Goal: Book appointment/travel/reservation

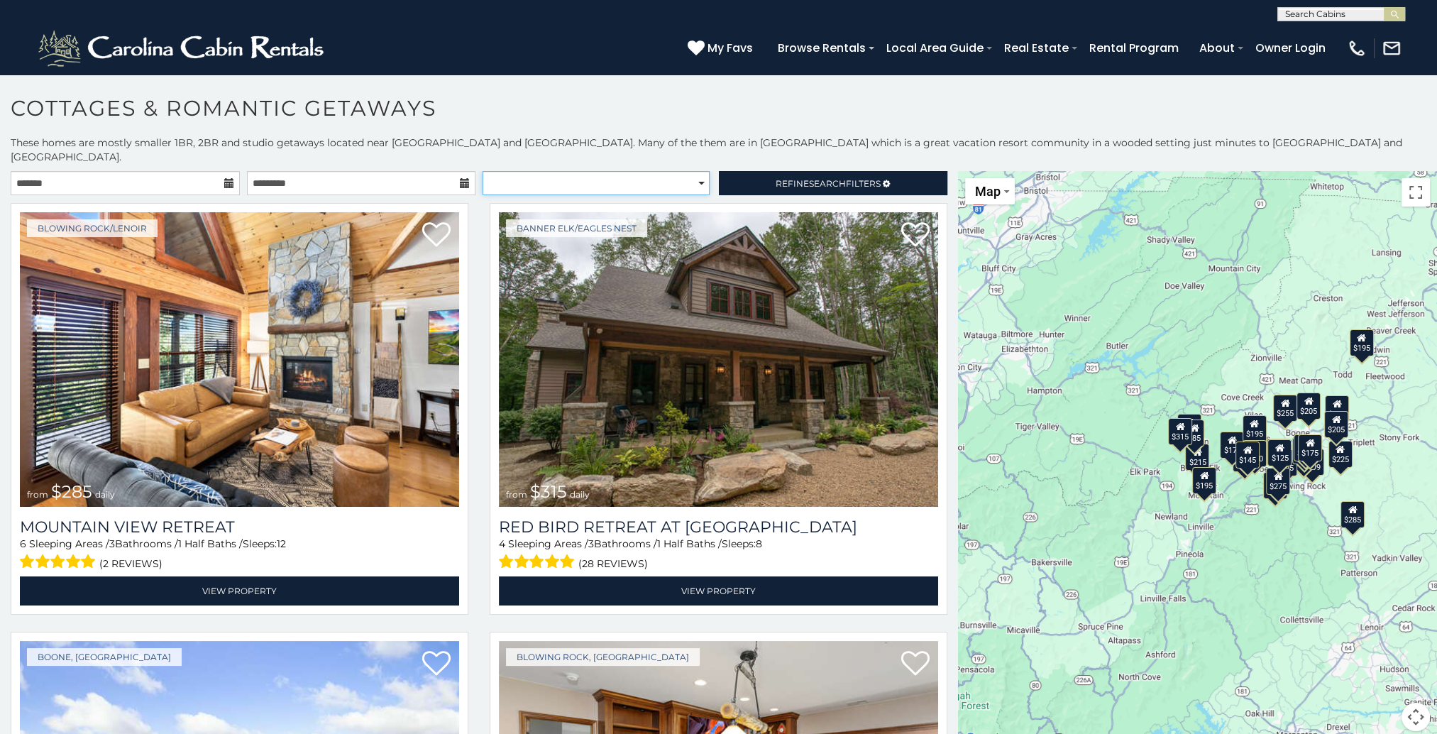
click at [699, 171] on select "**********" at bounding box center [596, 183] width 227 height 24
click at [640, 171] on select "**********" at bounding box center [596, 183] width 227 height 24
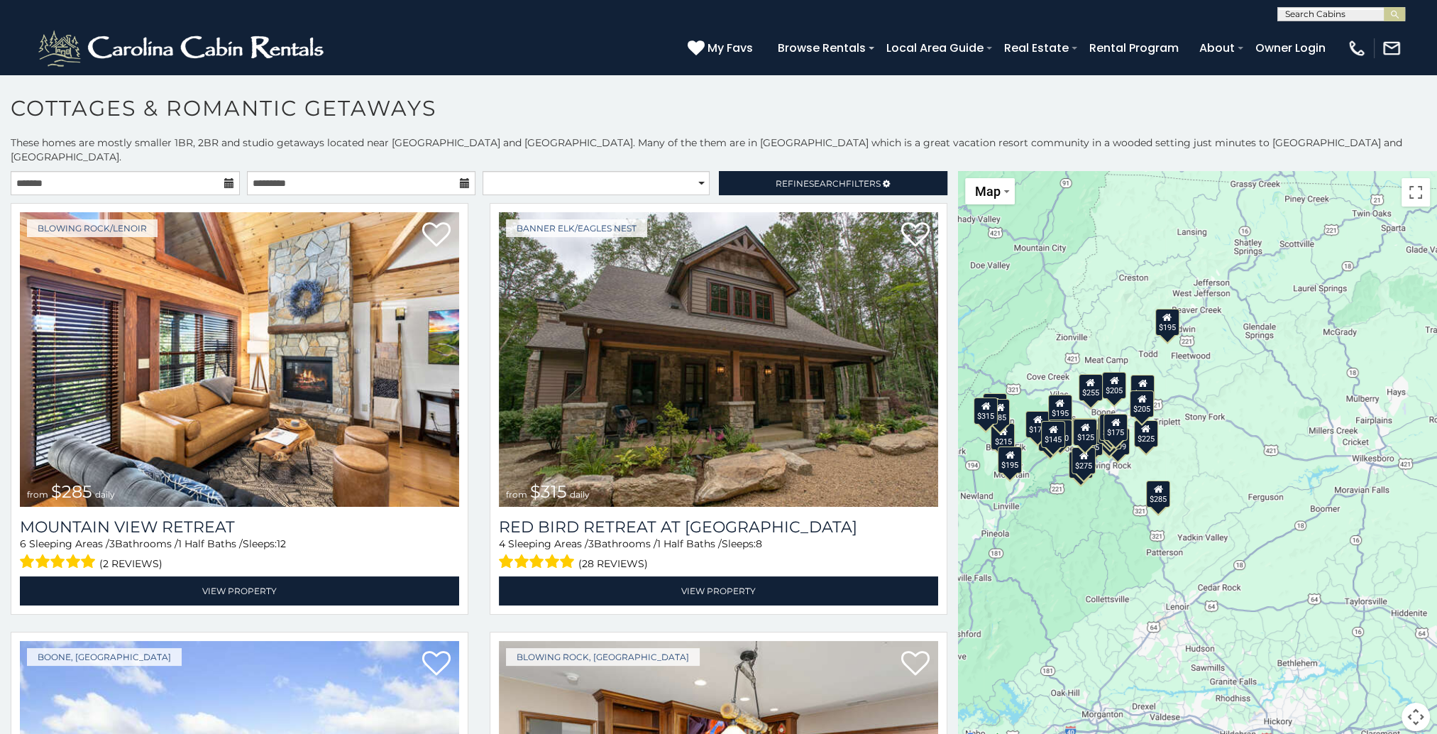
drag, startPoint x: 1271, startPoint y: 623, endPoint x: 1075, endPoint y: 602, distance: 197.0
click at [1075, 602] on div "$285 $315 $255 $299 $199 $170 $225 $199 $170 $205 $200 $195 $195 $290 $205 $180…" at bounding box center [1197, 459] width 479 height 577
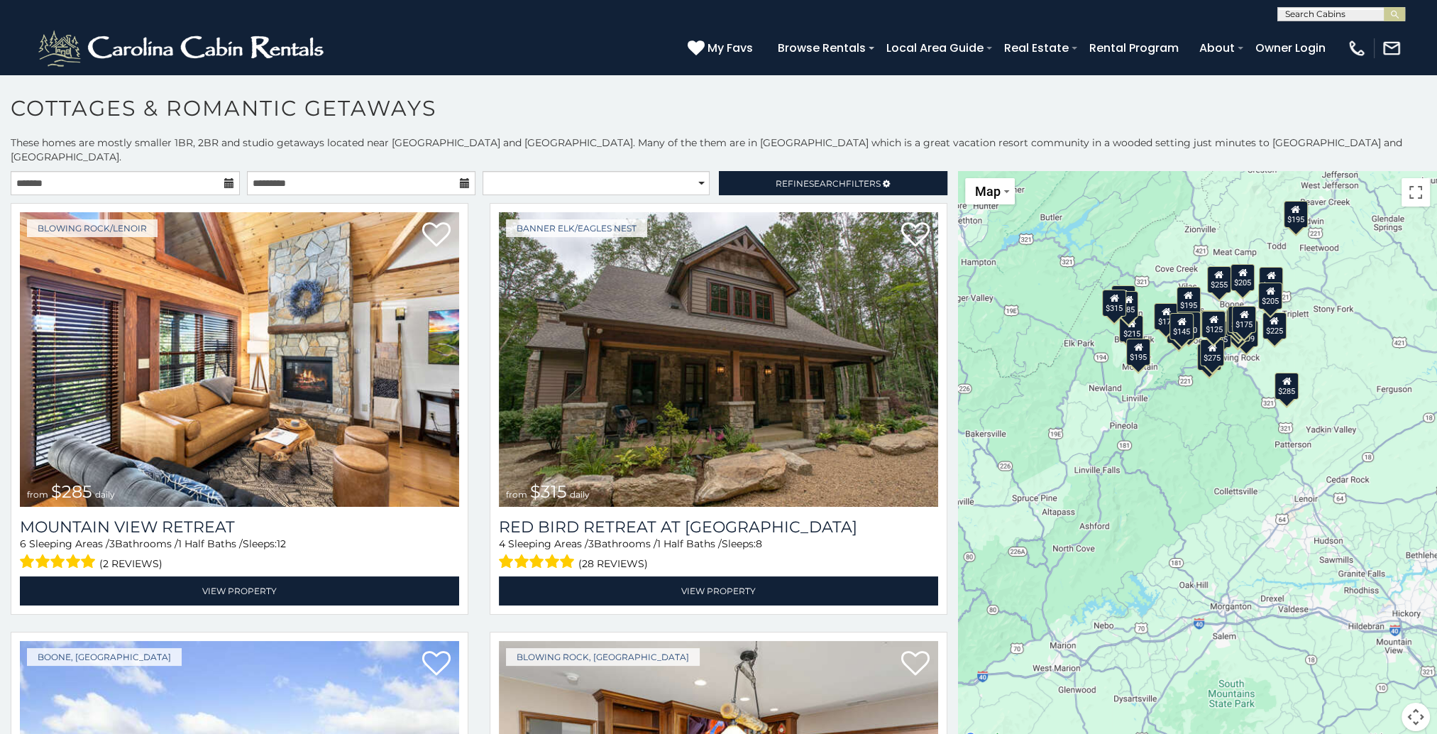
drag, startPoint x: 1091, startPoint y: 657, endPoint x: 1224, endPoint y: 547, distance: 172.9
click at [1224, 547] on div "$285 $315 $255 $299 $199 $170 $225 $199 $170 $205 $200 $195 $195 $290 $205 $180…" at bounding box center [1197, 459] width 479 height 577
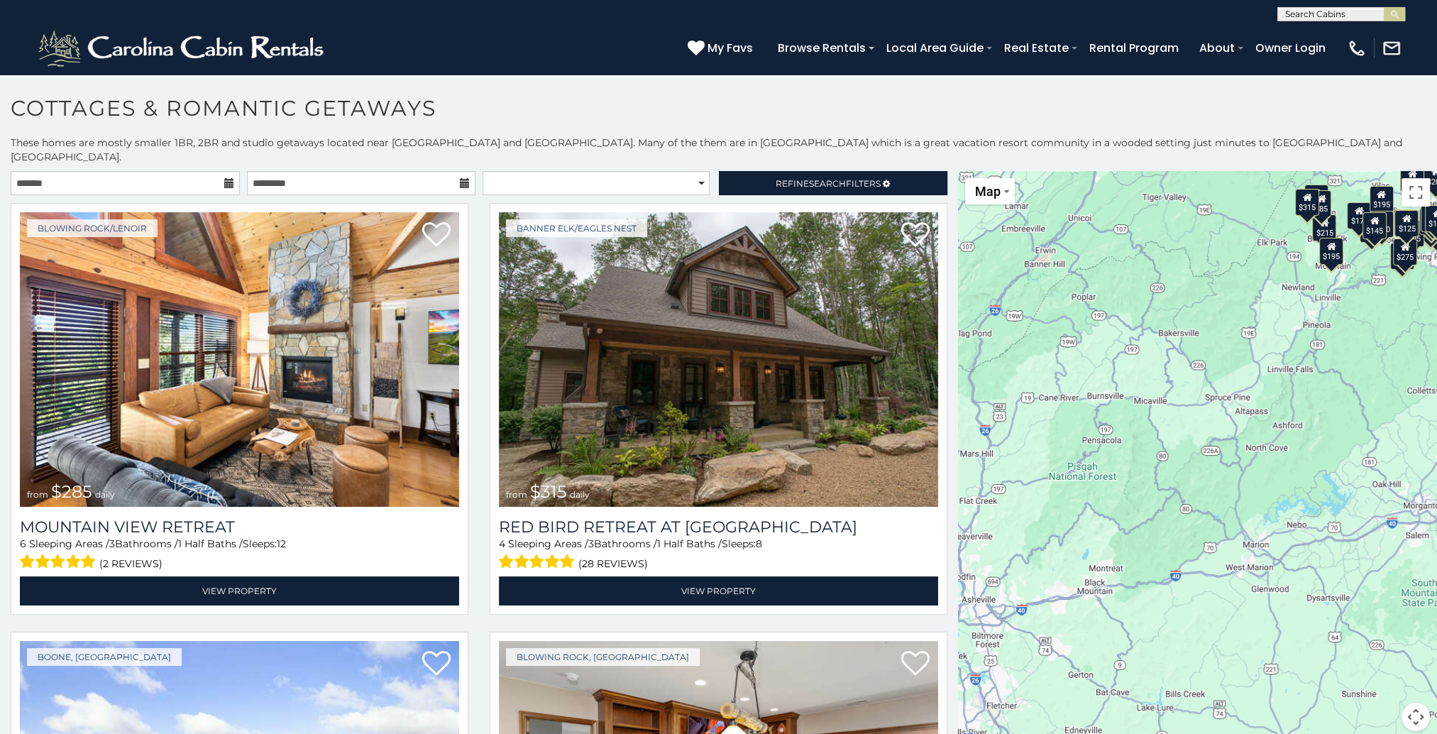
drag, startPoint x: 1183, startPoint y: 657, endPoint x: 1380, endPoint y: 553, distance: 222.6
click at [1380, 553] on div "$285 $315 $255 $299 $199 $170 $225 $199 $170 $205 $200 $195 $195 $290 $205 $180…" at bounding box center [1197, 459] width 479 height 577
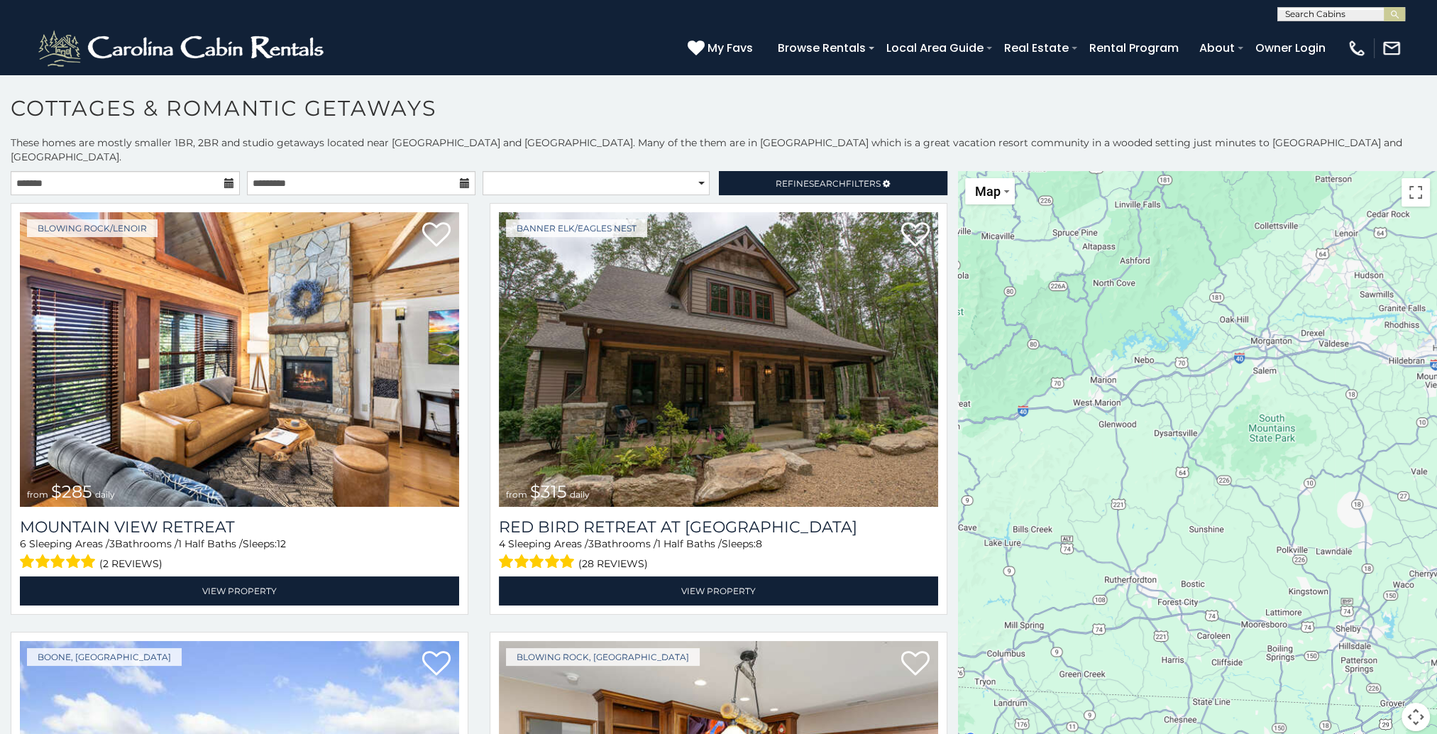
drag, startPoint x: 1180, startPoint y: 636, endPoint x: 1027, endPoint y: 470, distance: 225.6
click at [1027, 470] on div "$285 $315 $255 $299 $199 $170 $225 $199 $170 $205 $200 $195 $195 $290 $205 $180…" at bounding box center [1197, 459] width 479 height 577
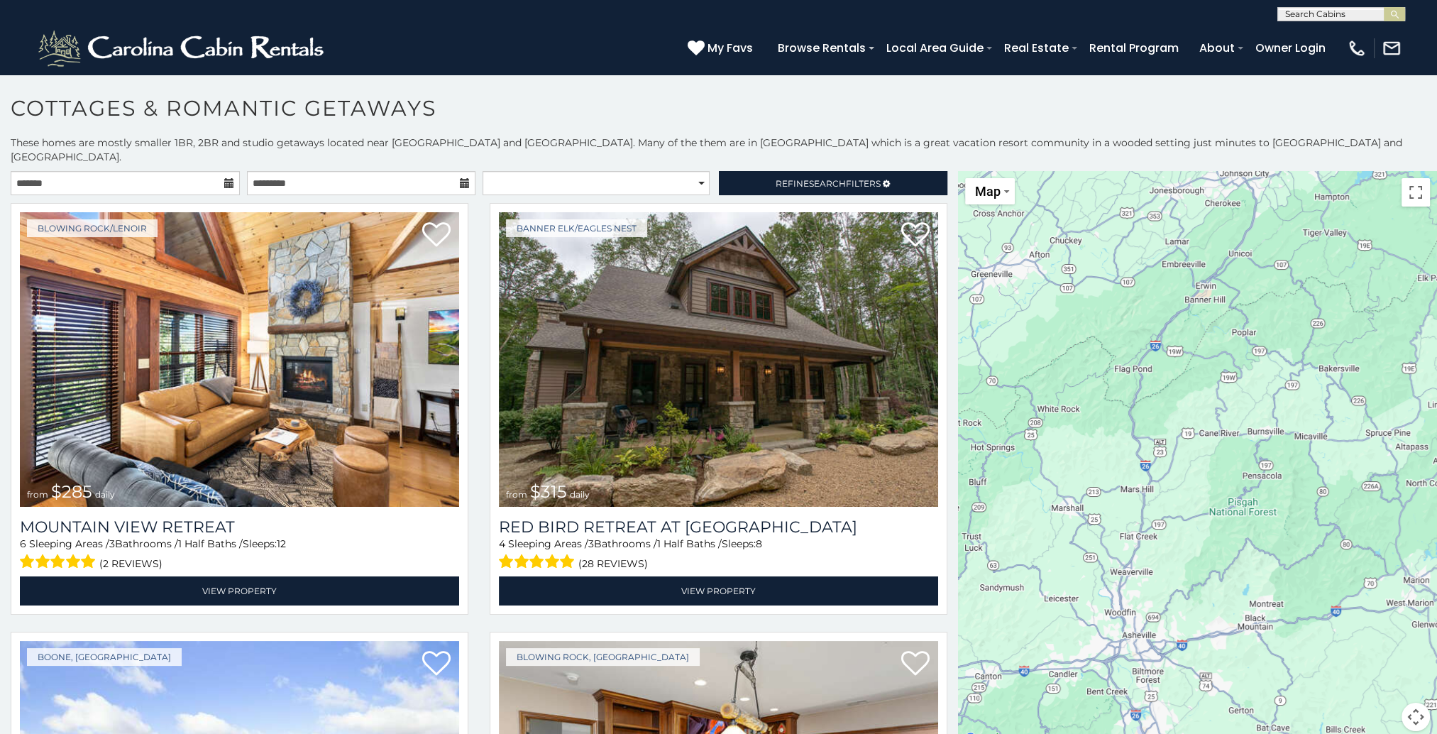
drag, startPoint x: 1068, startPoint y: 488, endPoint x: 1382, endPoint y: 690, distance: 373.3
click at [1382, 690] on div "$285 $315 $255 $299 $199 $170 $225 $199 $170 $205 $200 $195 $195 $290 $205 $180…" at bounding box center [1197, 459] width 479 height 577
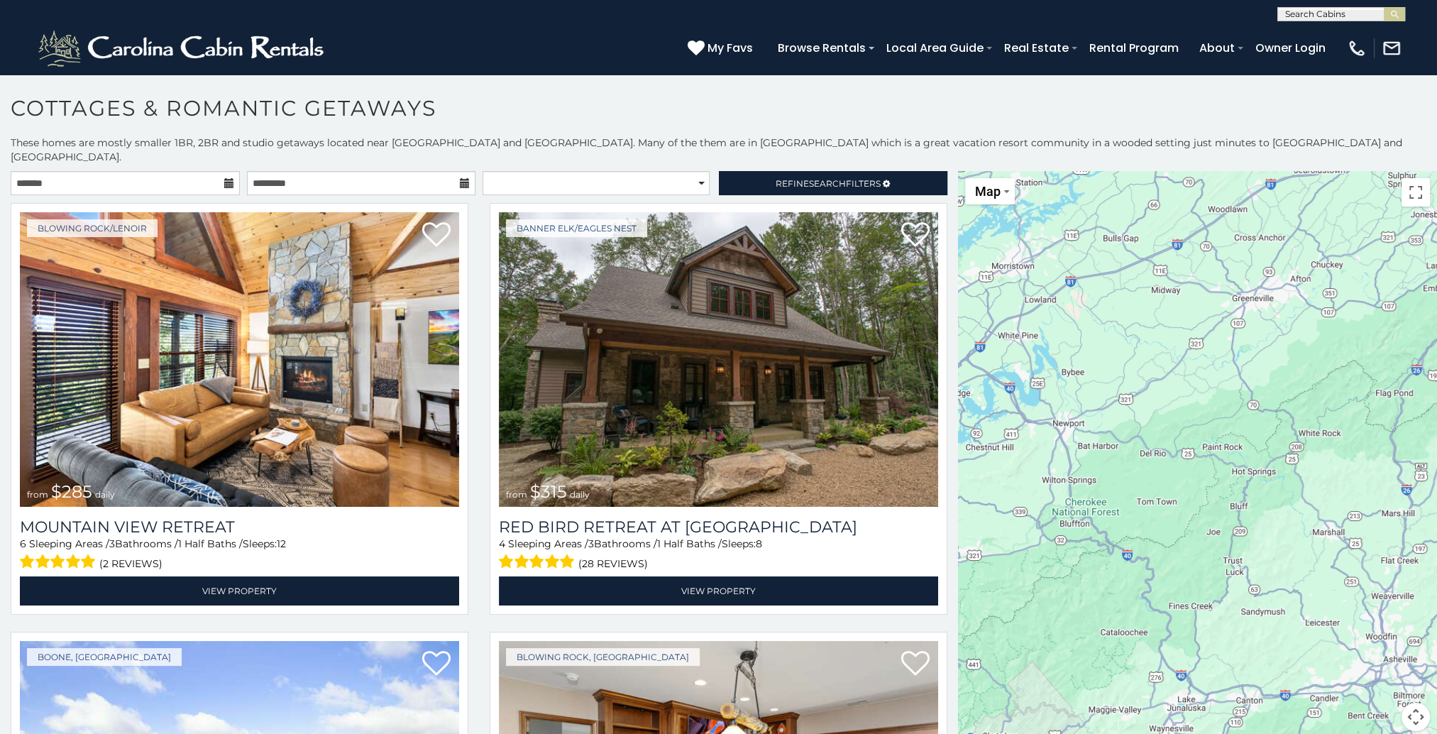
drag, startPoint x: 1038, startPoint y: 542, endPoint x: 1300, endPoint y: 565, distance: 263.7
click at [1300, 565] on div "$285 $315 $255 $299 $199 $170 $225 $199 $170 $205 $200 $195 $195 $290 $205 $180…" at bounding box center [1197, 459] width 479 height 577
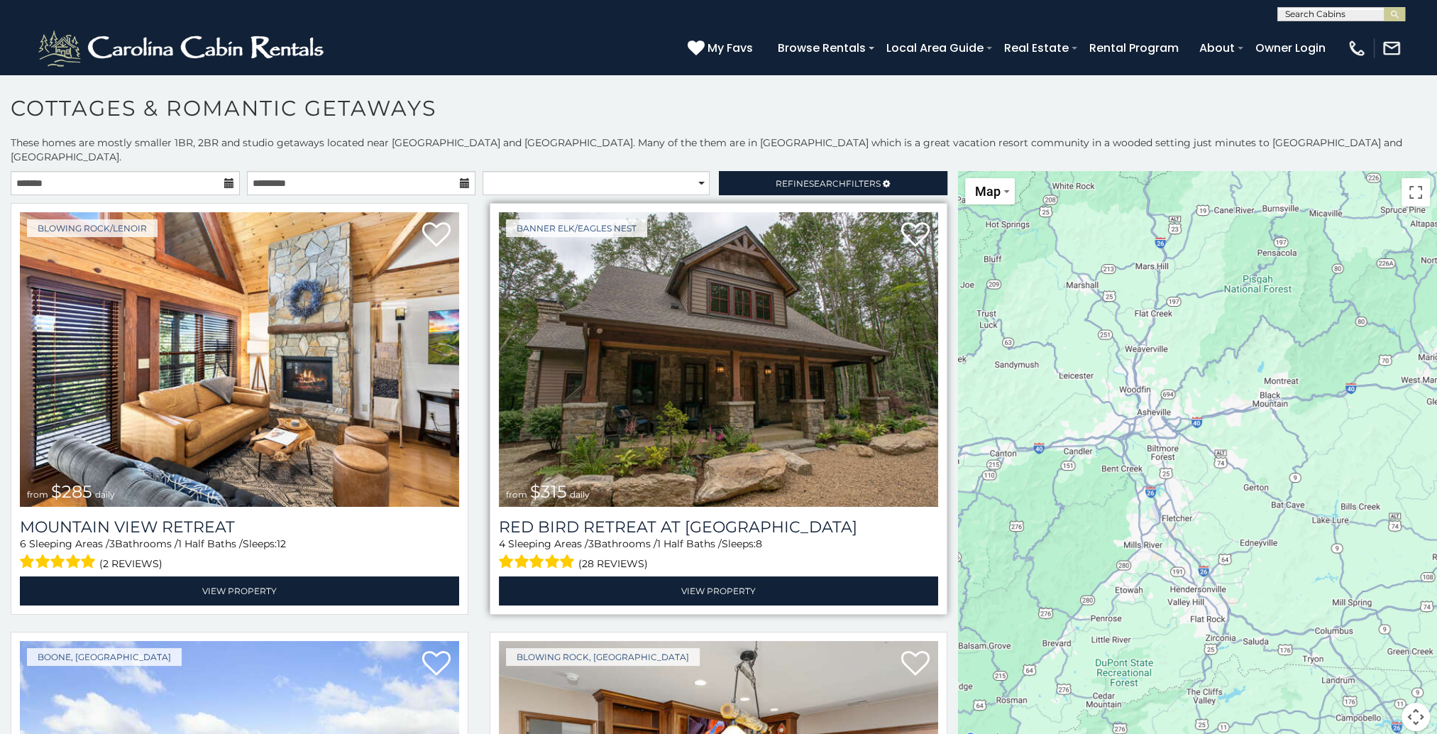
drag, startPoint x: 1084, startPoint y: 635, endPoint x: 840, endPoint y: 388, distance: 347.8
click at [840, 171] on main "**********" at bounding box center [718, 171] width 1437 height 0
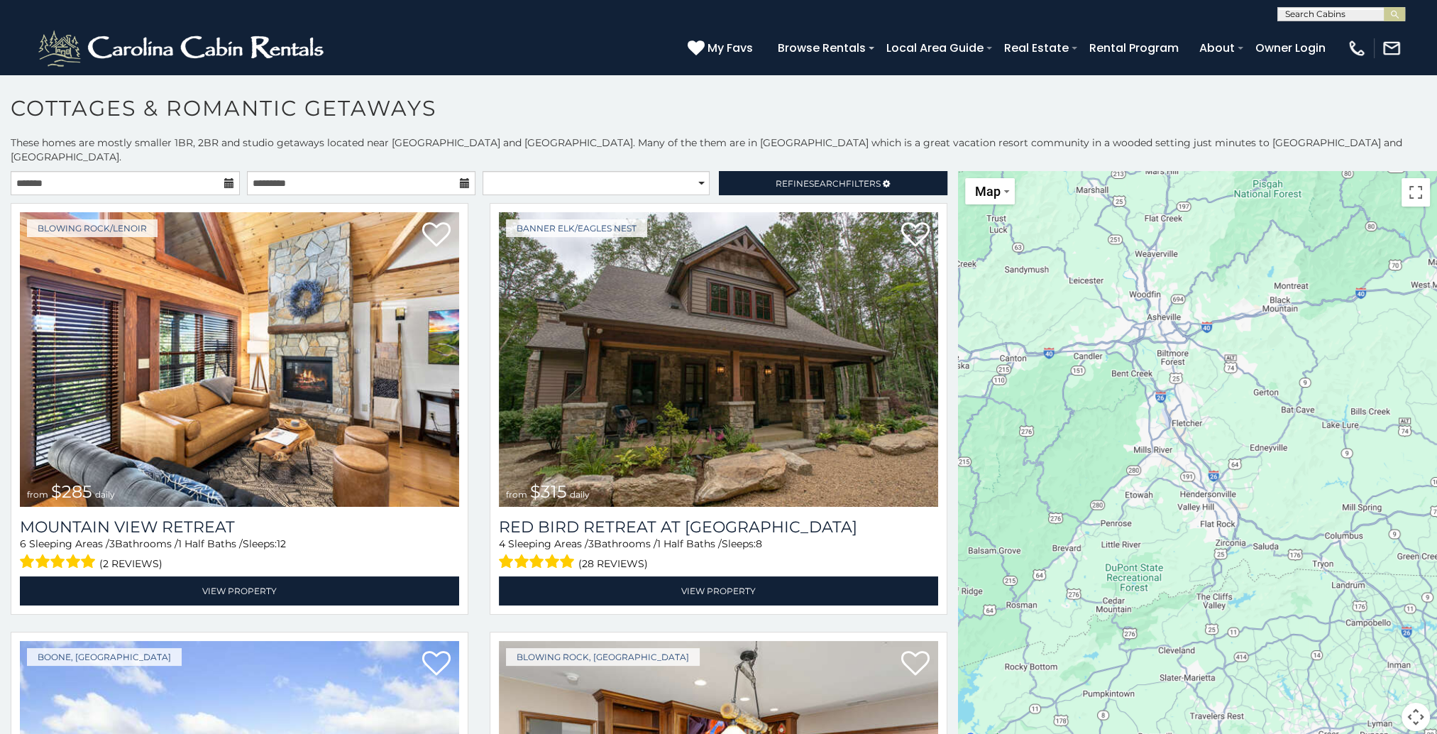
drag, startPoint x: 1114, startPoint y: 586, endPoint x: 1127, endPoint y: 486, distance: 101.7
click at [1127, 486] on div "$285 $315 $255 $299 $199 $170 $225 $199 $170 $205 $200 $195 $195 $290 $205 $180…" at bounding box center [1197, 459] width 479 height 577
click at [1188, 493] on div "$285 $315 $255 $299 $199 $170 $225 $199 $170 $205 $200 $195 $195 $290 $205 $180…" at bounding box center [1197, 459] width 479 height 577
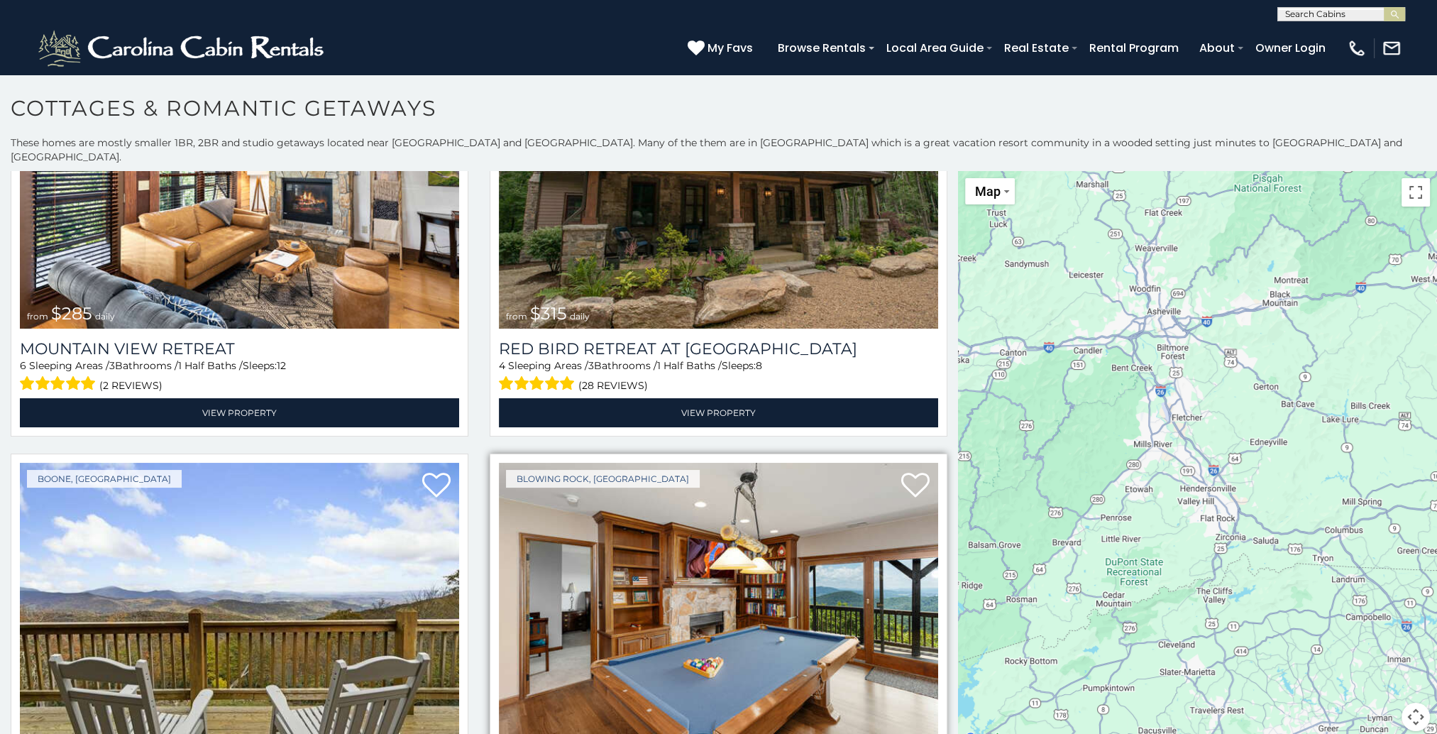
scroll to position [213, 0]
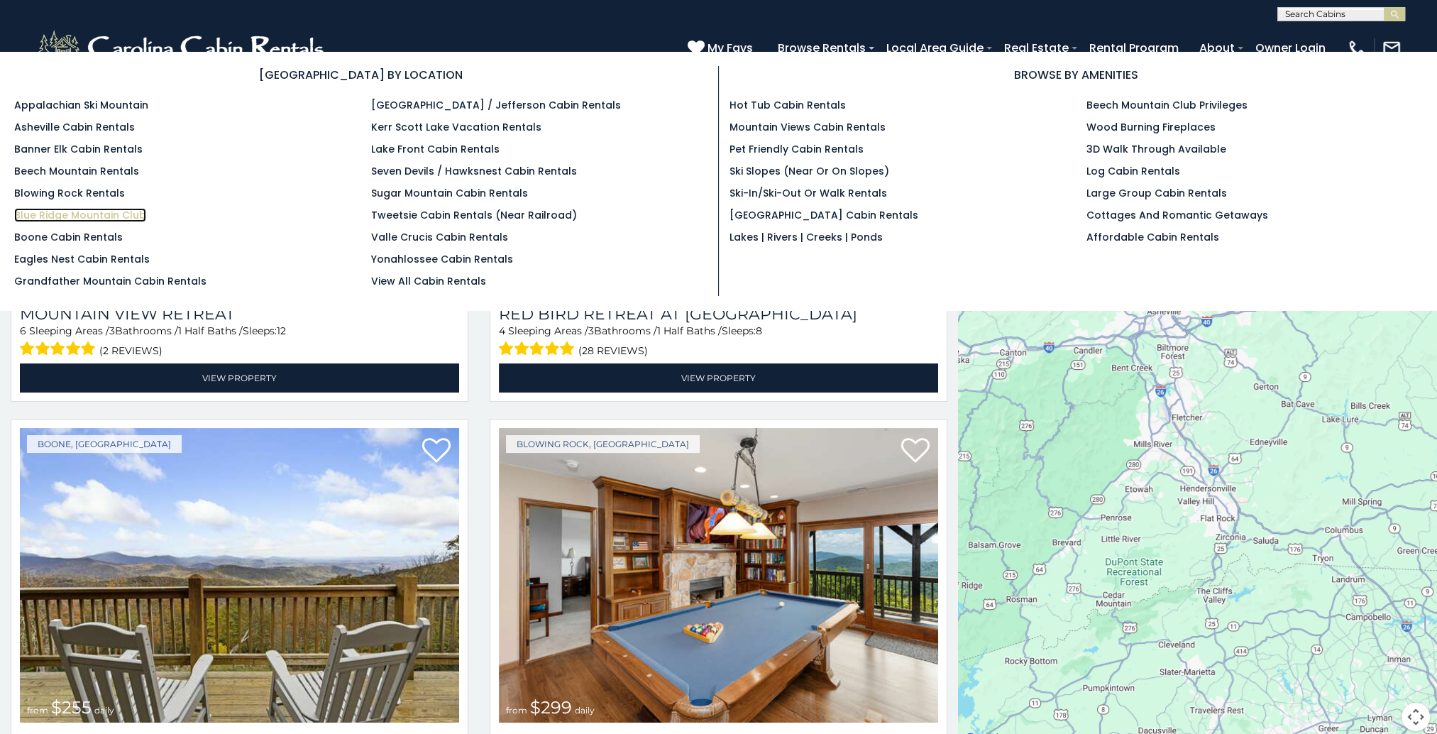
click at [60, 217] on link "Blue Ridge Mountain Club" at bounding box center [80, 215] width 132 height 14
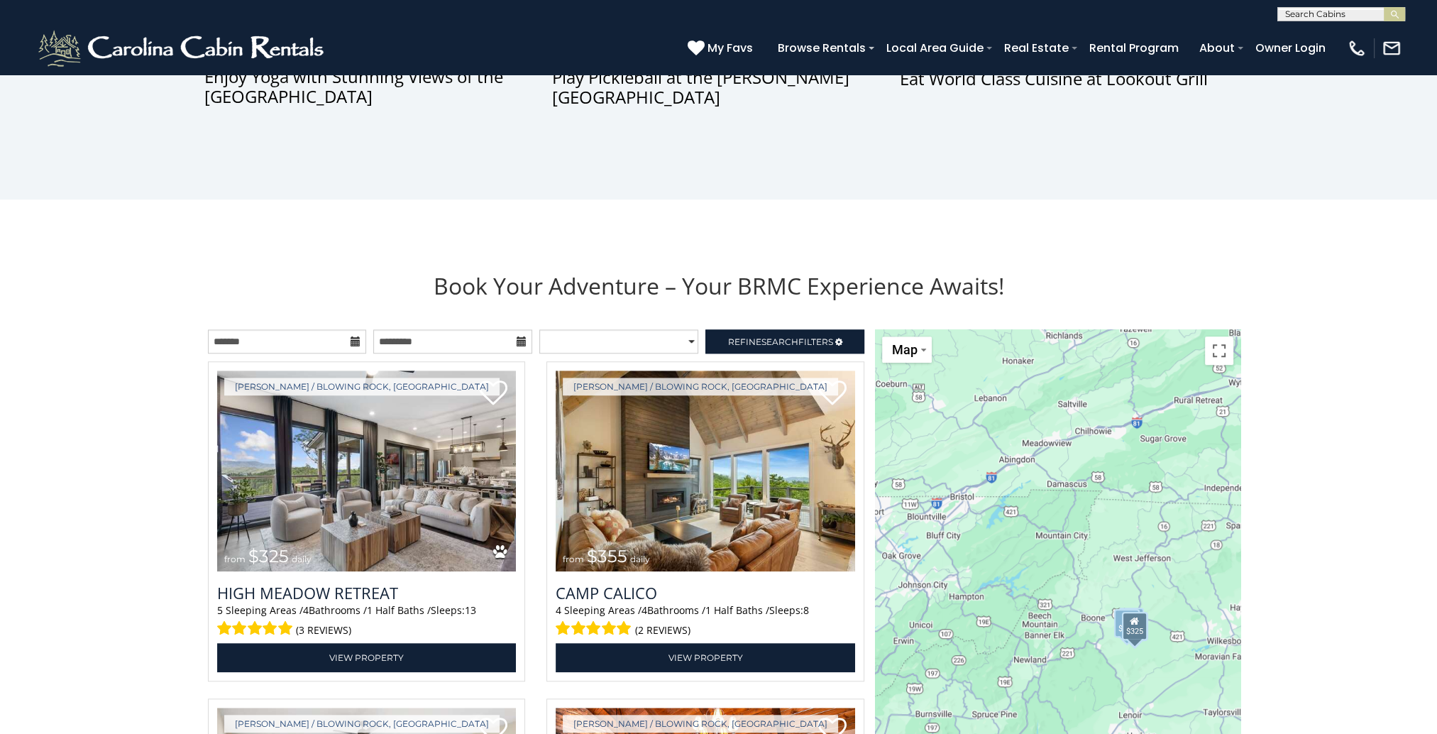
scroll to position [1420, 0]
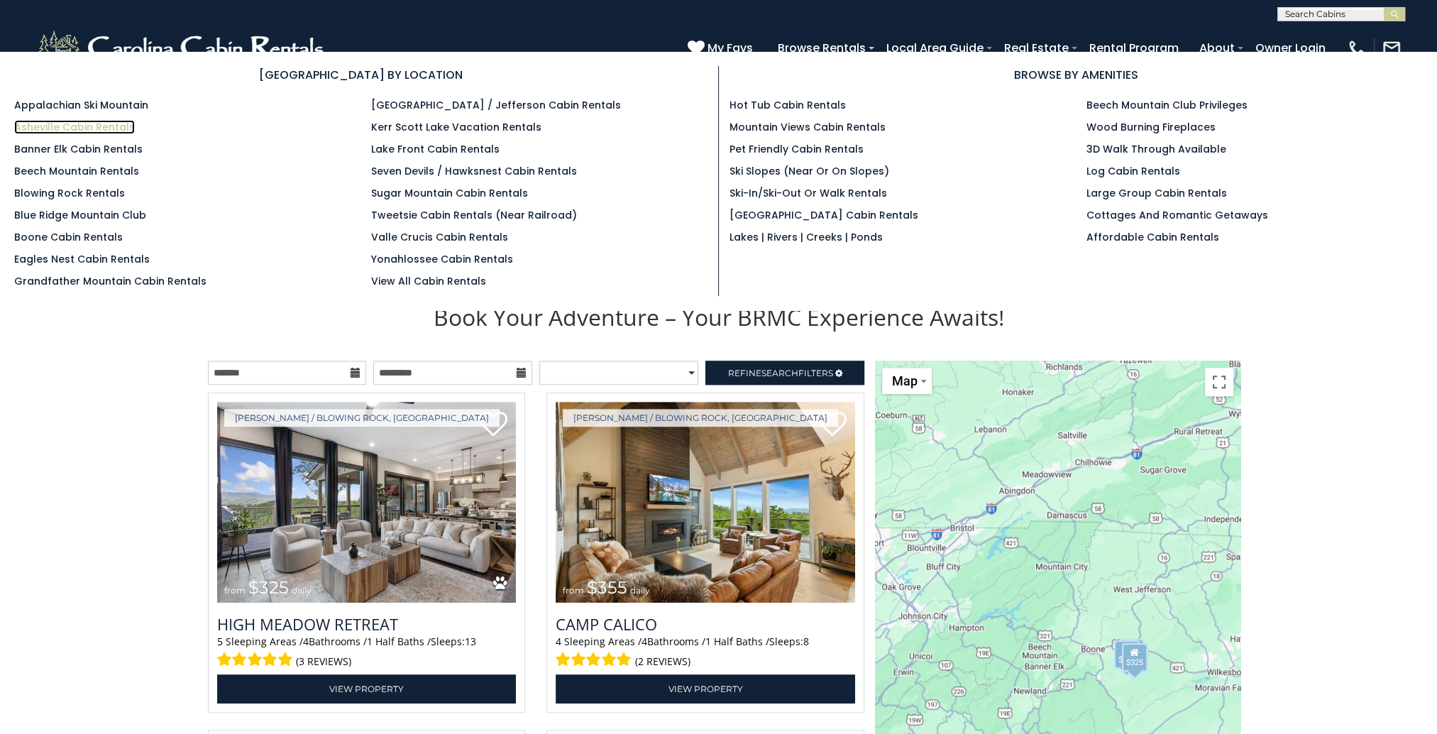
click at [75, 127] on link "Asheville Cabin Rentals" at bounding box center [74, 127] width 121 height 14
